Goal: Find specific page/section: Find specific page/section

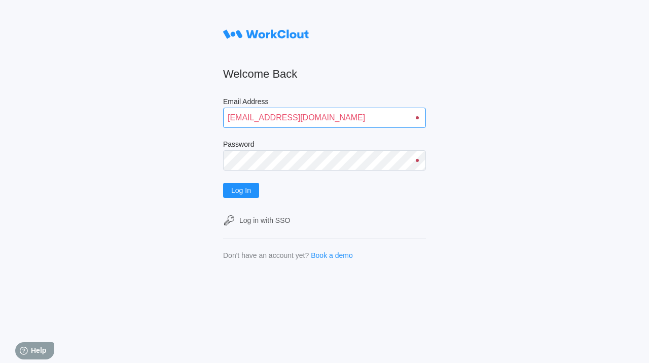
type input "[EMAIL_ADDRESS][DOMAIN_NAME]"
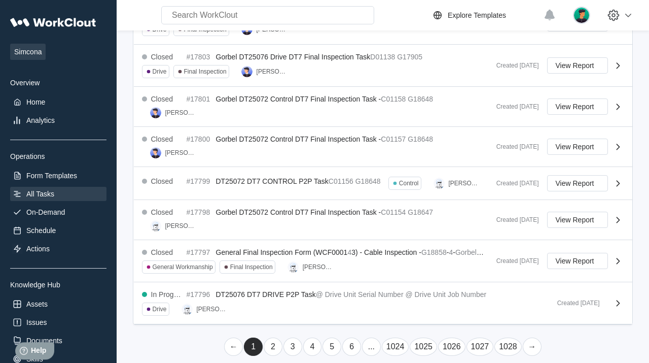
click at [531, 338] on link "→" at bounding box center [532, 346] width 19 height 18
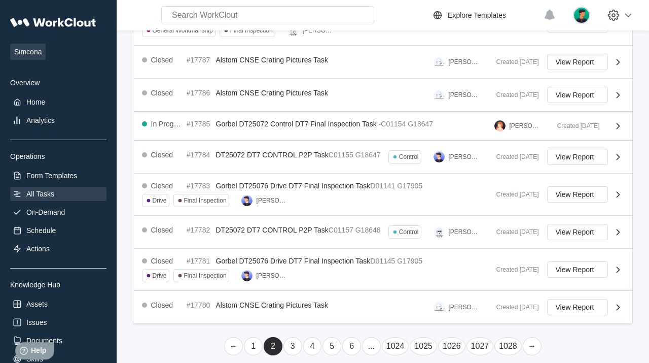
click at [531, 338] on link "→" at bounding box center [532, 346] width 19 height 18
